Goal: Task Accomplishment & Management: Complete application form

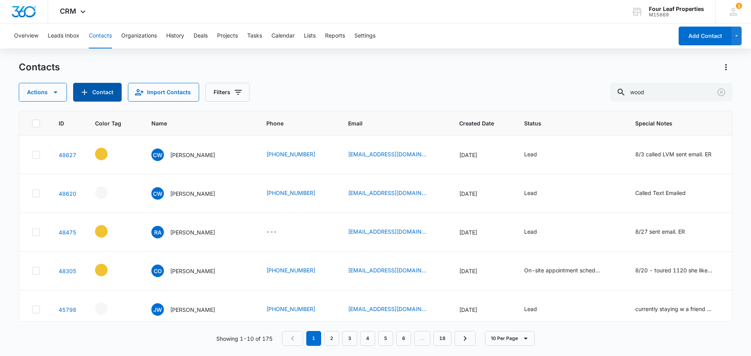
click at [103, 96] on button "Contact" at bounding box center [97, 92] width 49 height 19
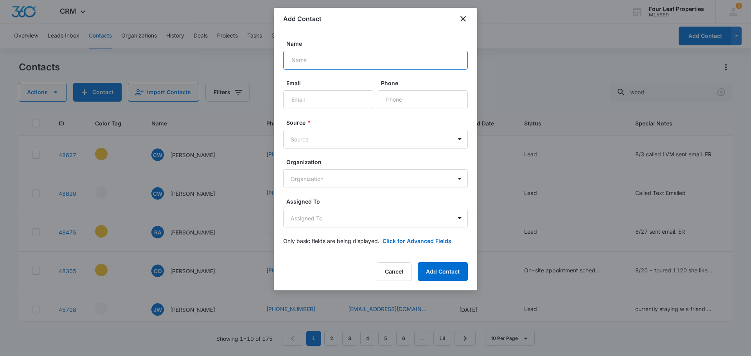
click at [351, 65] on input "Name" at bounding box center [375, 60] width 185 height 19
type input "[PERSON_NAME]"
click at [297, 97] on input "Email" at bounding box center [328, 99] width 90 height 19
paste input "[EMAIL_ADDRESS][DOMAIN_NAME]"
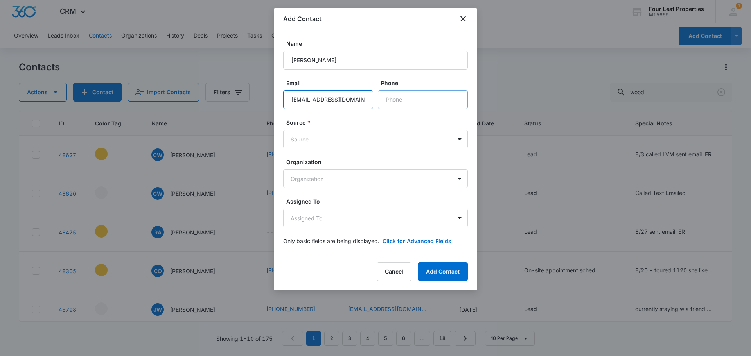
type input "[EMAIL_ADDRESS][DOMAIN_NAME]"
click at [405, 96] on input "Phone" at bounding box center [423, 99] width 90 height 19
type input "[PHONE_NUMBER]"
click at [312, 134] on body "CRM Apps Reputation Websites Forms CRM Email Social Shop Payments POS Content A…" at bounding box center [375, 178] width 751 height 356
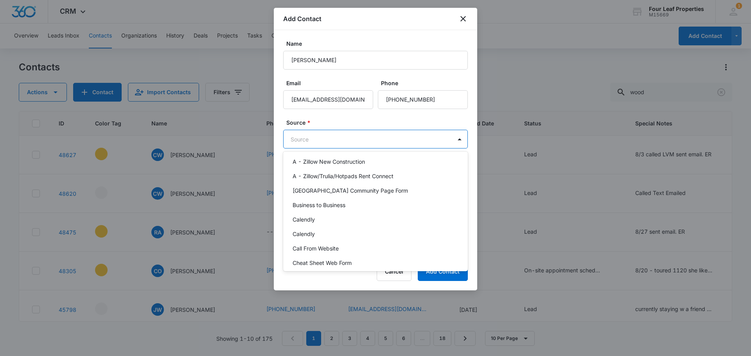
scroll to position [78, 0]
click at [324, 215] on div "Calendly" at bounding box center [375, 219] width 164 height 8
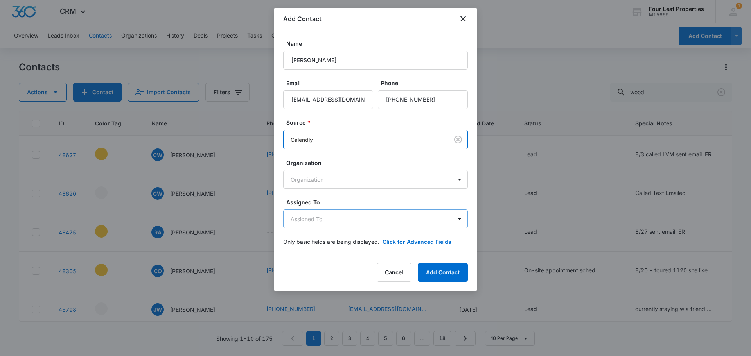
click at [337, 224] on body "CRM Apps Reputation Websites Forms CRM Email Social Shop Payments POS Content A…" at bounding box center [375, 178] width 751 height 356
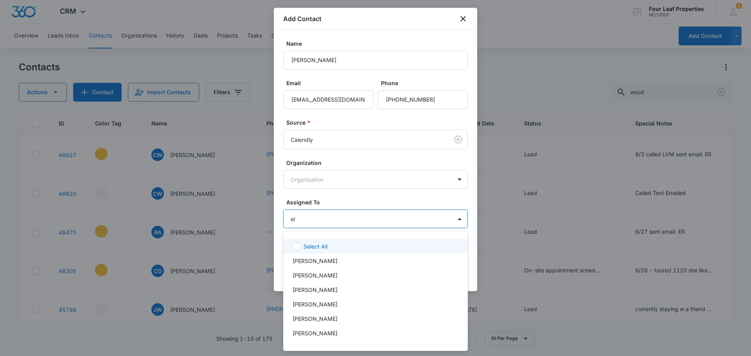
type input "ele"
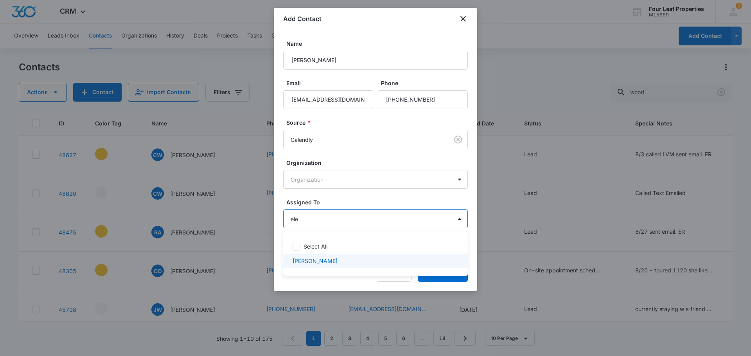
click at [321, 266] on div "[PERSON_NAME]" at bounding box center [375, 261] width 185 height 14
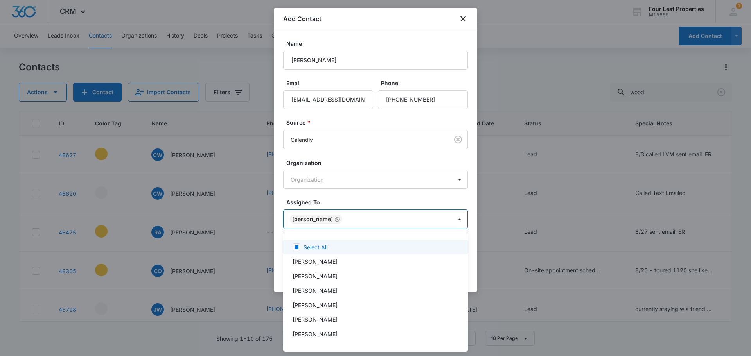
click at [358, 203] on div at bounding box center [375, 178] width 751 height 356
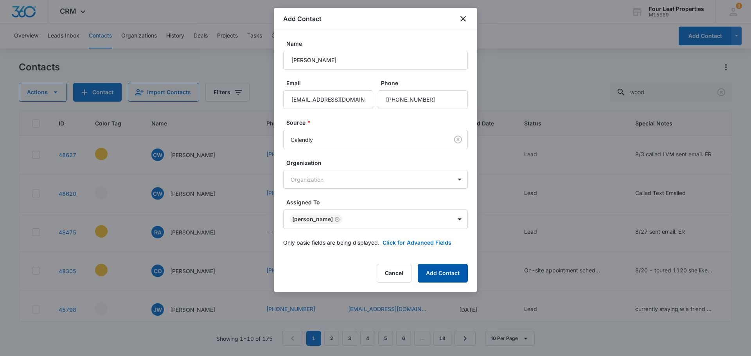
click at [441, 275] on button "Add Contact" at bounding box center [443, 273] width 50 height 19
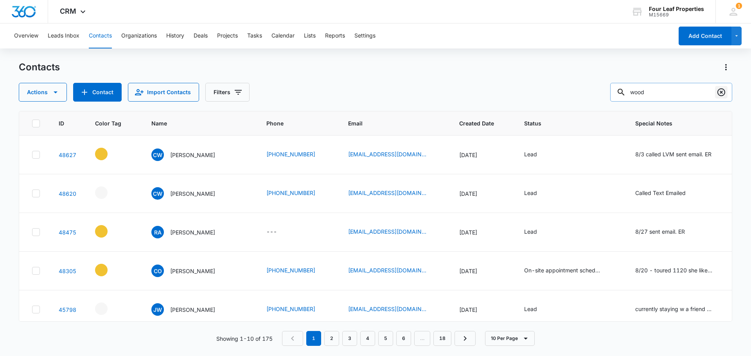
click at [723, 93] on icon "Clear" at bounding box center [721, 92] width 9 height 9
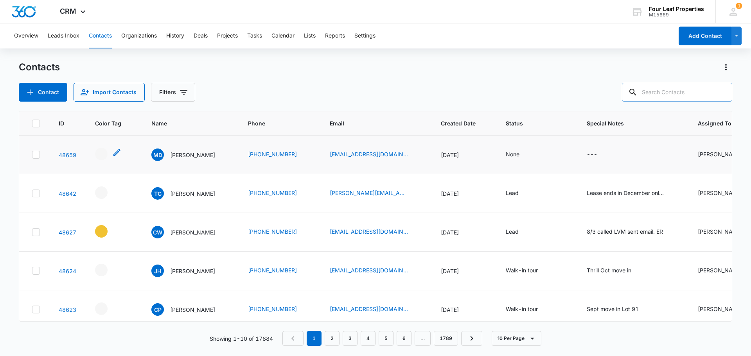
click at [114, 149] on icon "- - Select to Edit Field" at bounding box center [116, 152] width 9 height 9
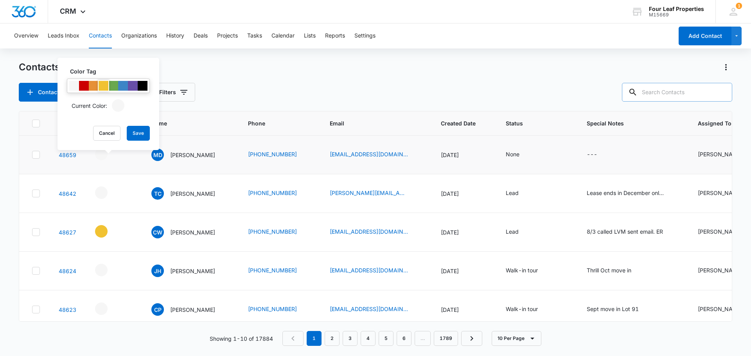
click at [104, 86] on div at bounding box center [104, 86] width 10 height 10
click at [144, 136] on button "Save" at bounding box center [138, 133] width 23 height 15
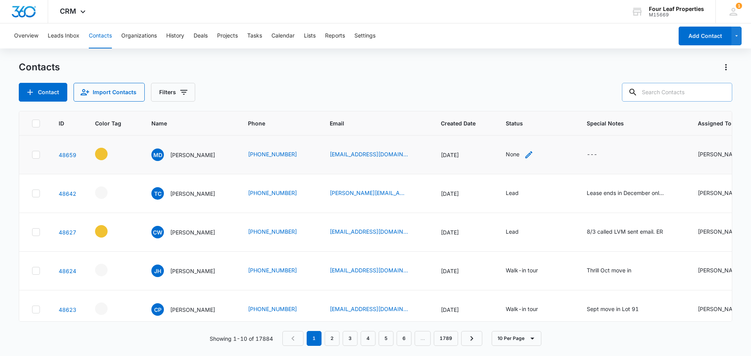
click at [512, 154] on div "None" at bounding box center [513, 154] width 14 height 8
click at [513, 102] on div at bounding box center [509, 105] width 38 height 10
click at [508, 189] on div "Lead" at bounding box center [518, 192] width 52 height 8
click at [529, 86] on label "Contact Status" at bounding box center [516, 87] width 60 height 8
click at [533, 126] on button "Save" at bounding box center [531, 129] width 23 height 15
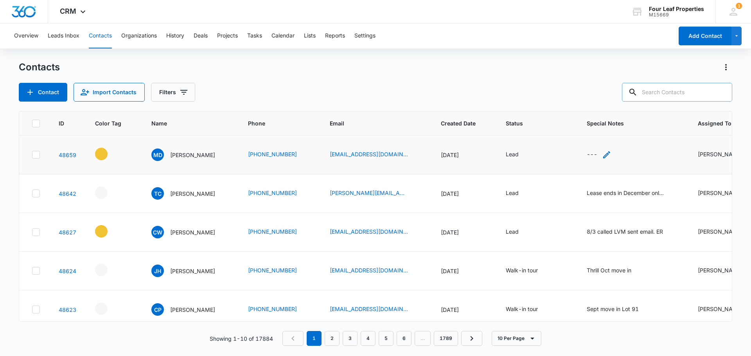
click at [590, 158] on div "---" at bounding box center [592, 154] width 11 height 9
click at [589, 101] on textarea "Special Notes" at bounding box center [602, 92] width 93 height 45
type textarea "8"
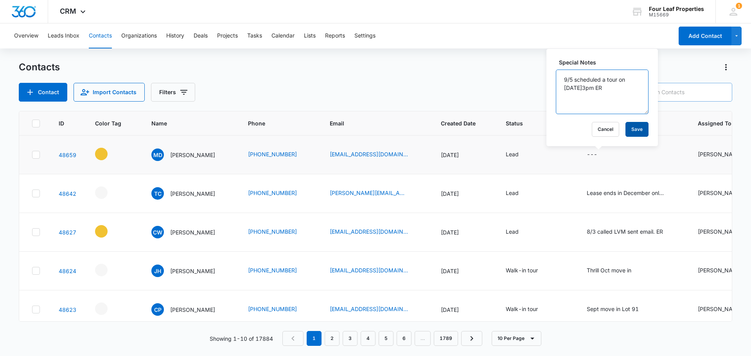
type textarea "9/5 scheduled a tour on [DATE]3pm ER"
click at [632, 131] on button "Save" at bounding box center [637, 129] width 23 height 15
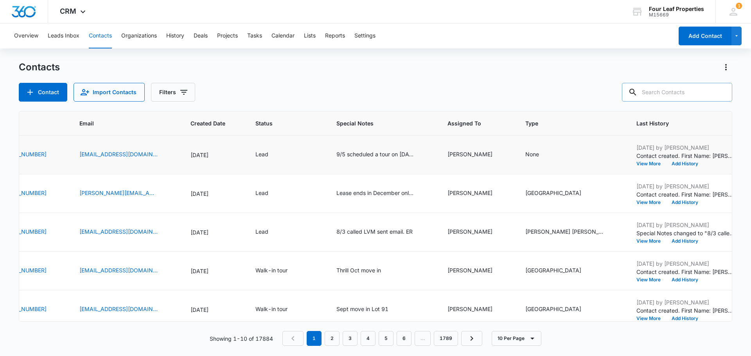
scroll to position [0, 258]
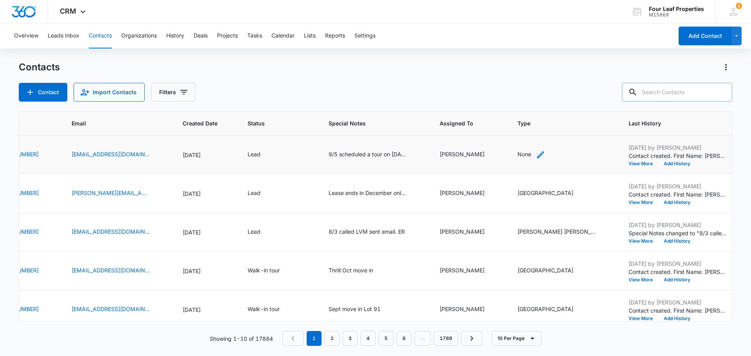
click at [520, 153] on div "None" at bounding box center [525, 154] width 14 height 8
click at [529, 105] on div at bounding box center [516, 105] width 35 height 10
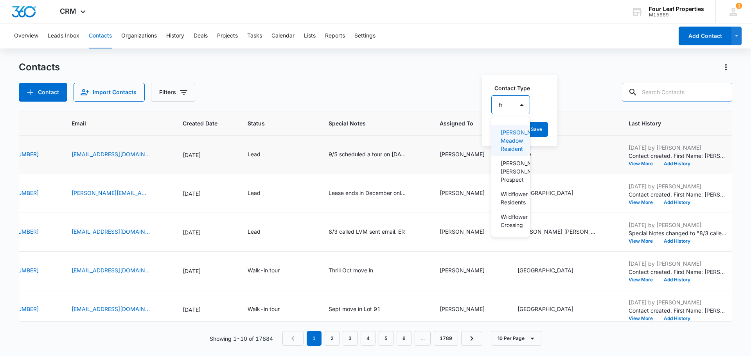
type input "fan"
click at [516, 177] on p "[PERSON_NAME] [PERSON_NAME] Prospect" at bounding box center [512, 171] width 23 height 25
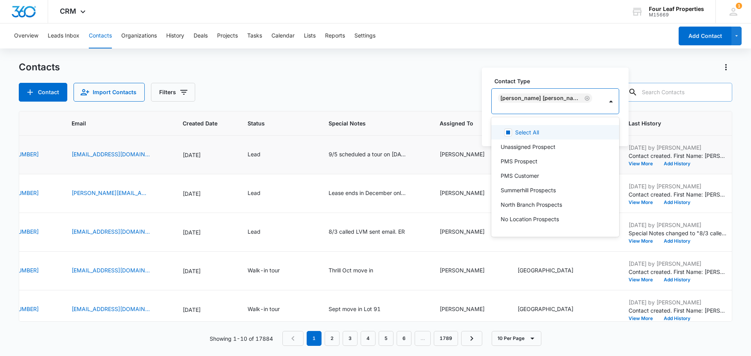
click at [565, 75] on div "Contact Type option [PERSON_NAME][GEOGRAPHIC_DATA][PERSON_NAME], selected. 30 r…" at bounding box center [555, 107] width 147 height 79
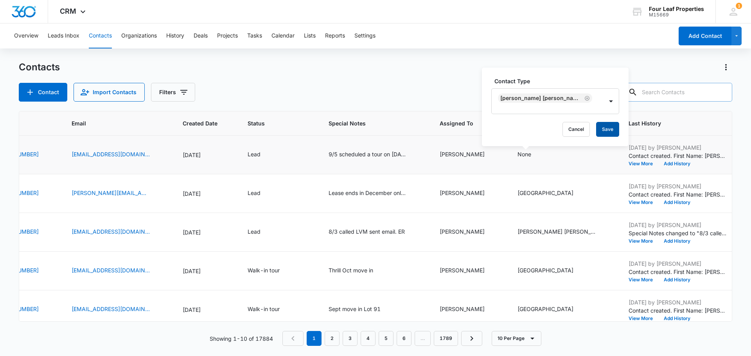
click at [598, 128] on button "Save" at bounding box center [607, 129] width 23 height 15
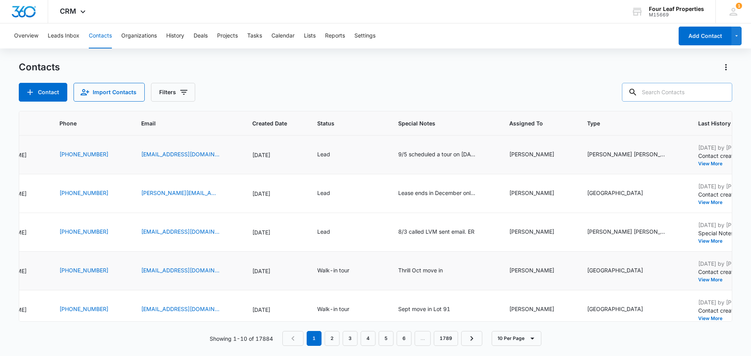
scroll to position [0, 125]
